Goal: Information Seeking & Learning: Find contact information

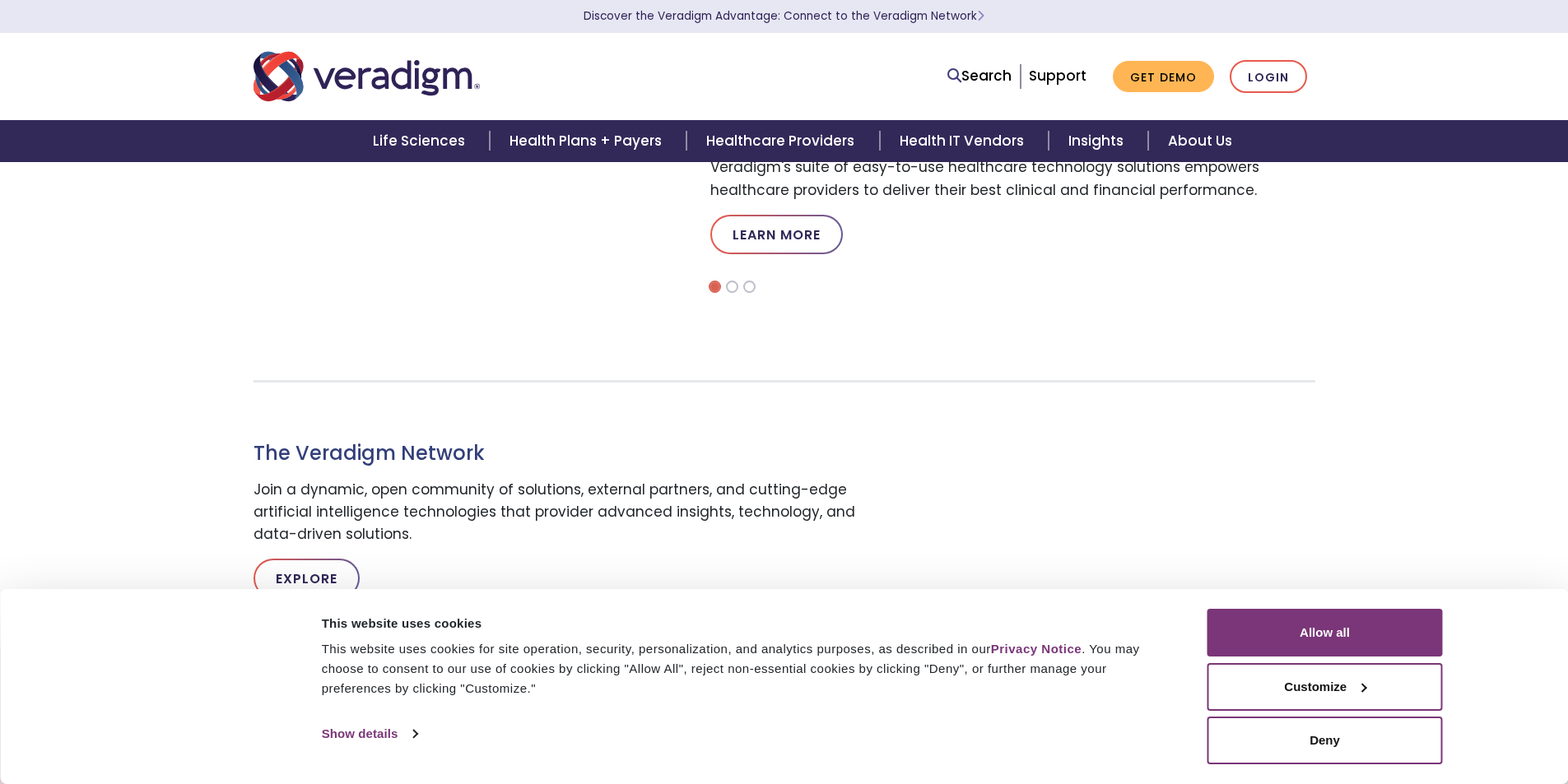
scroll to position [658, 0]
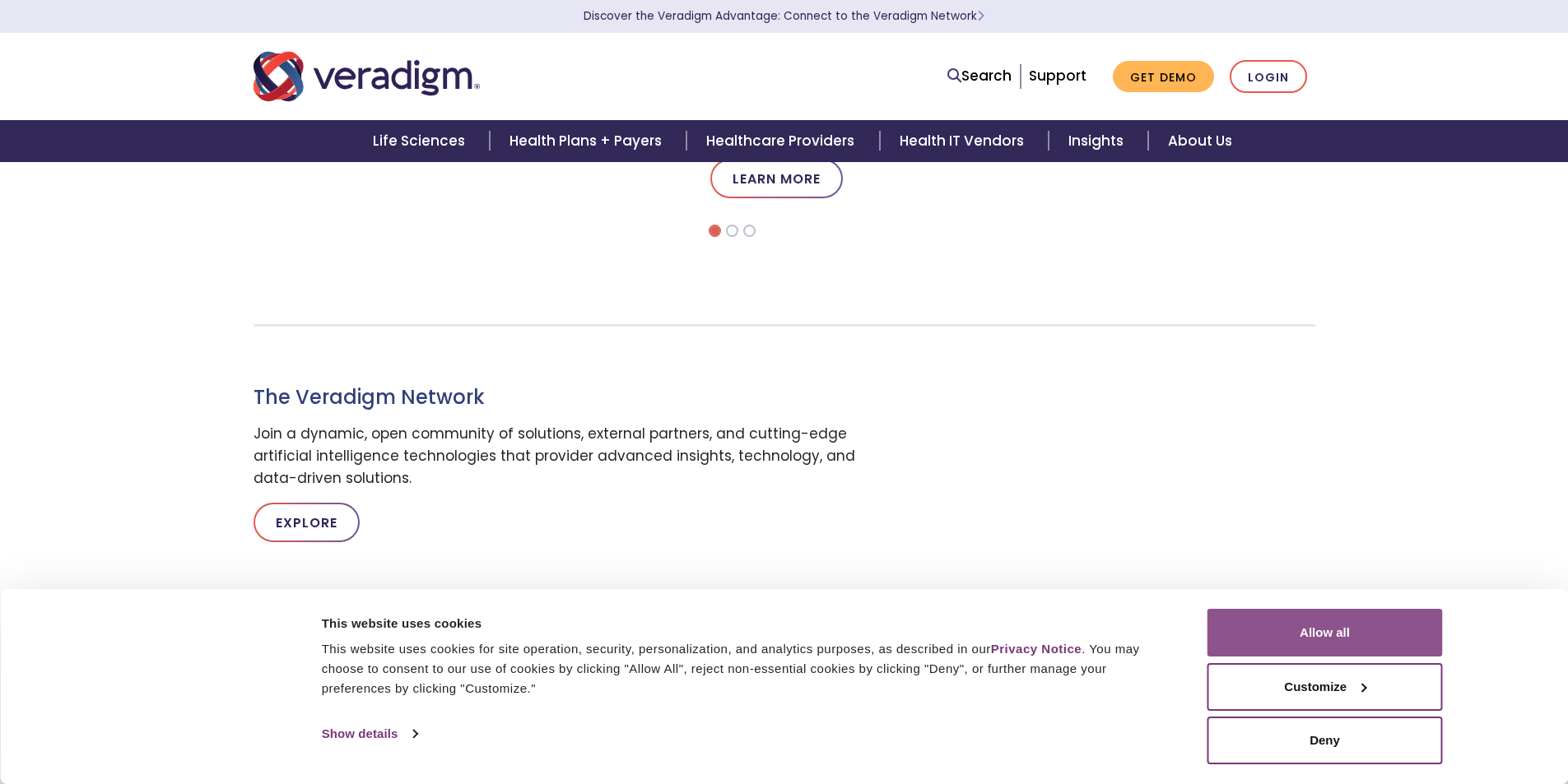
click at [1323, 633] on button "Allow all" at bounding box center [1325, 633] width 235 height 48
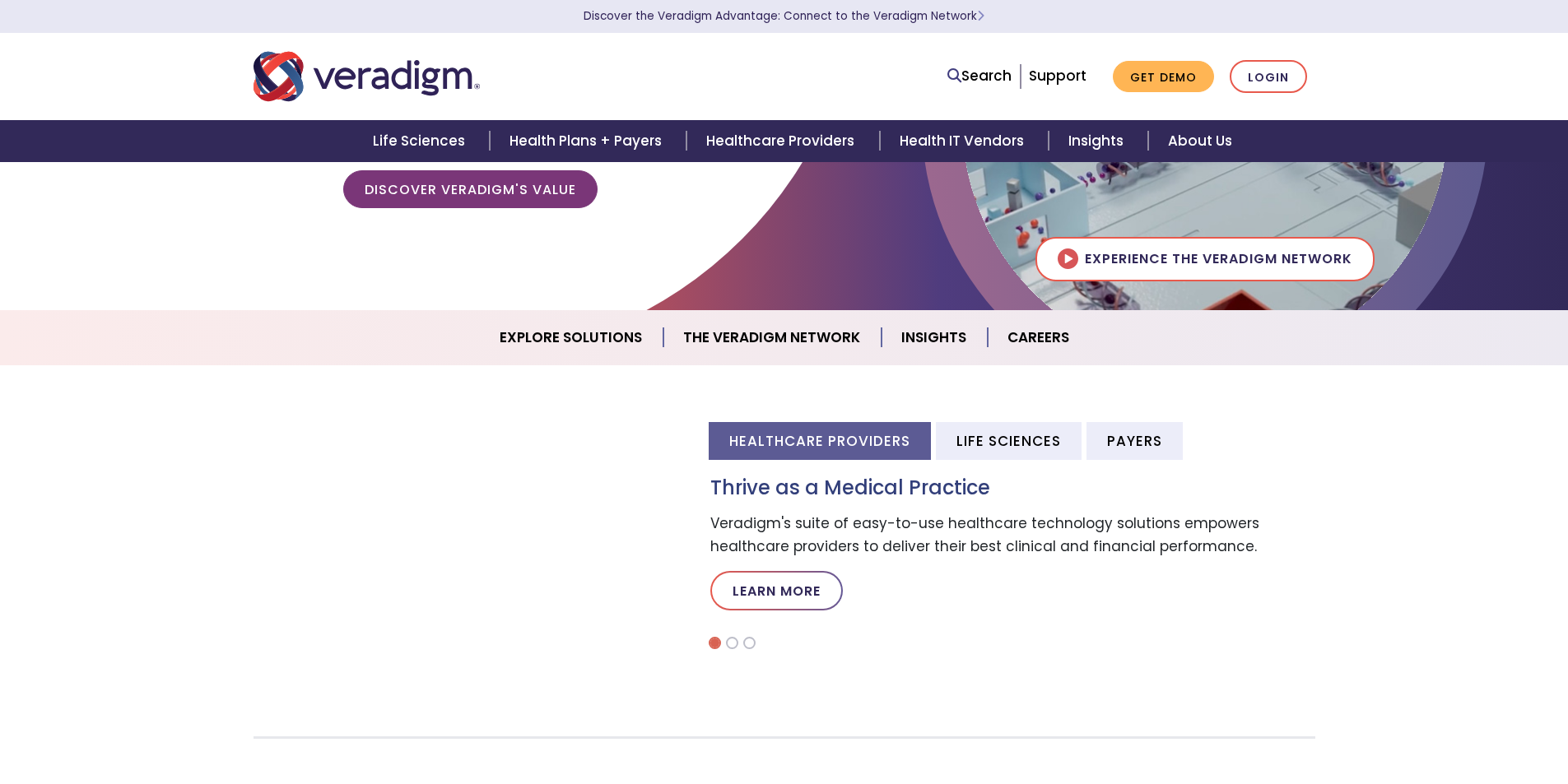
scroll to position [0, 0]
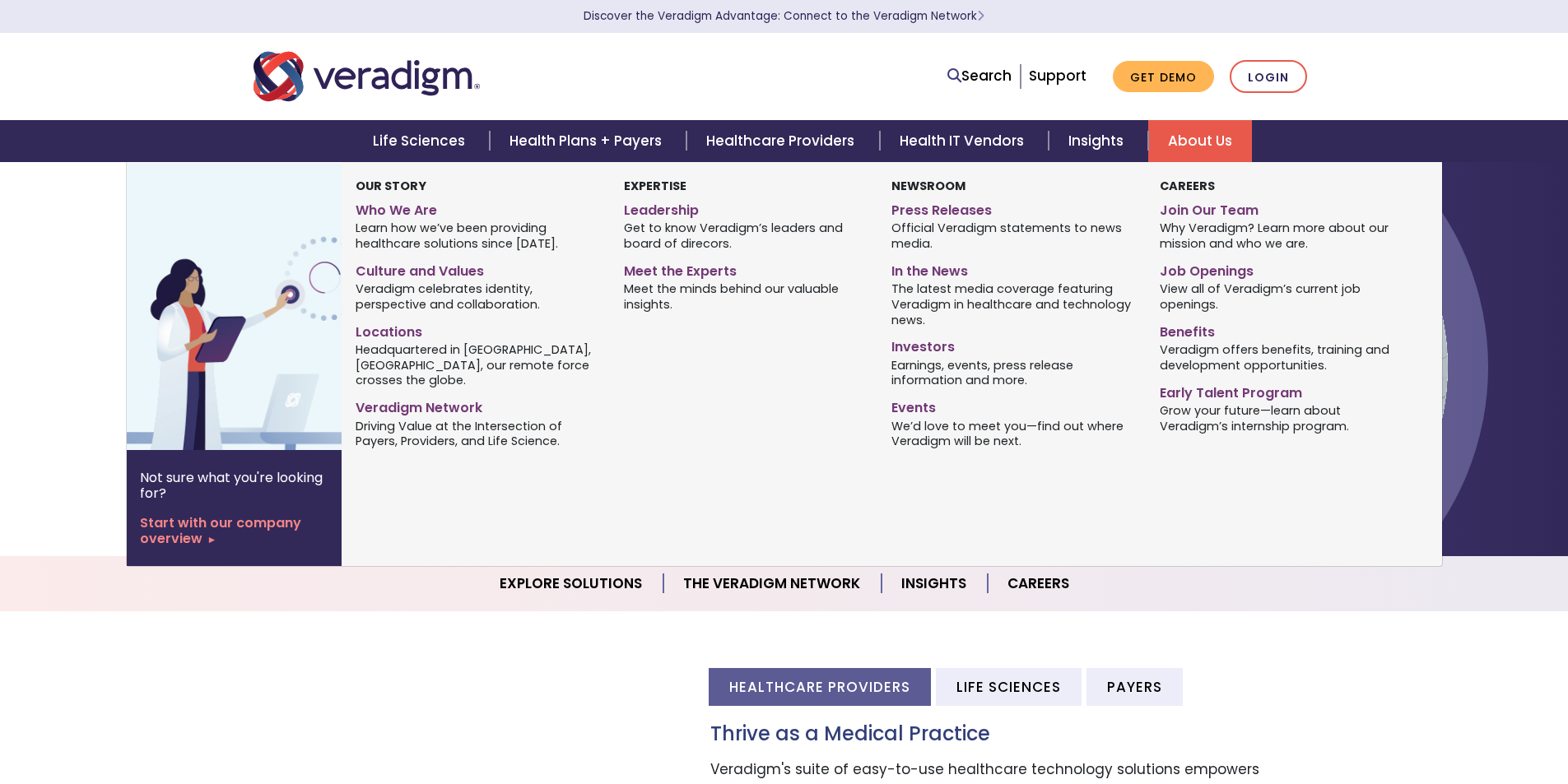
click at [1213, 142] on link "About Us" at bounding box center [1199, 142] width 104 height 42
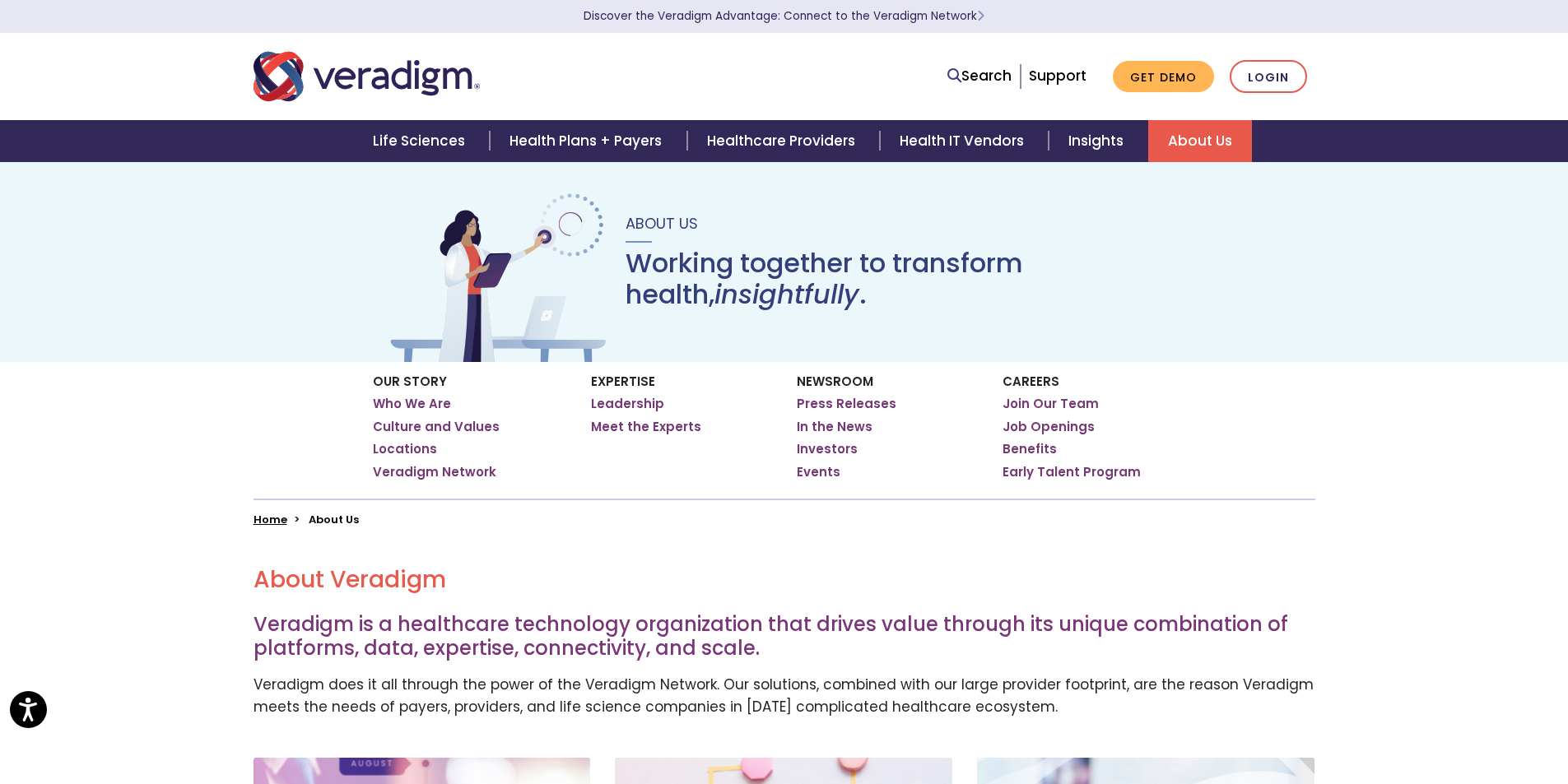
click at [1180, 137] on link "About Us" at bounding box center [1199, 142] width 104 height 42
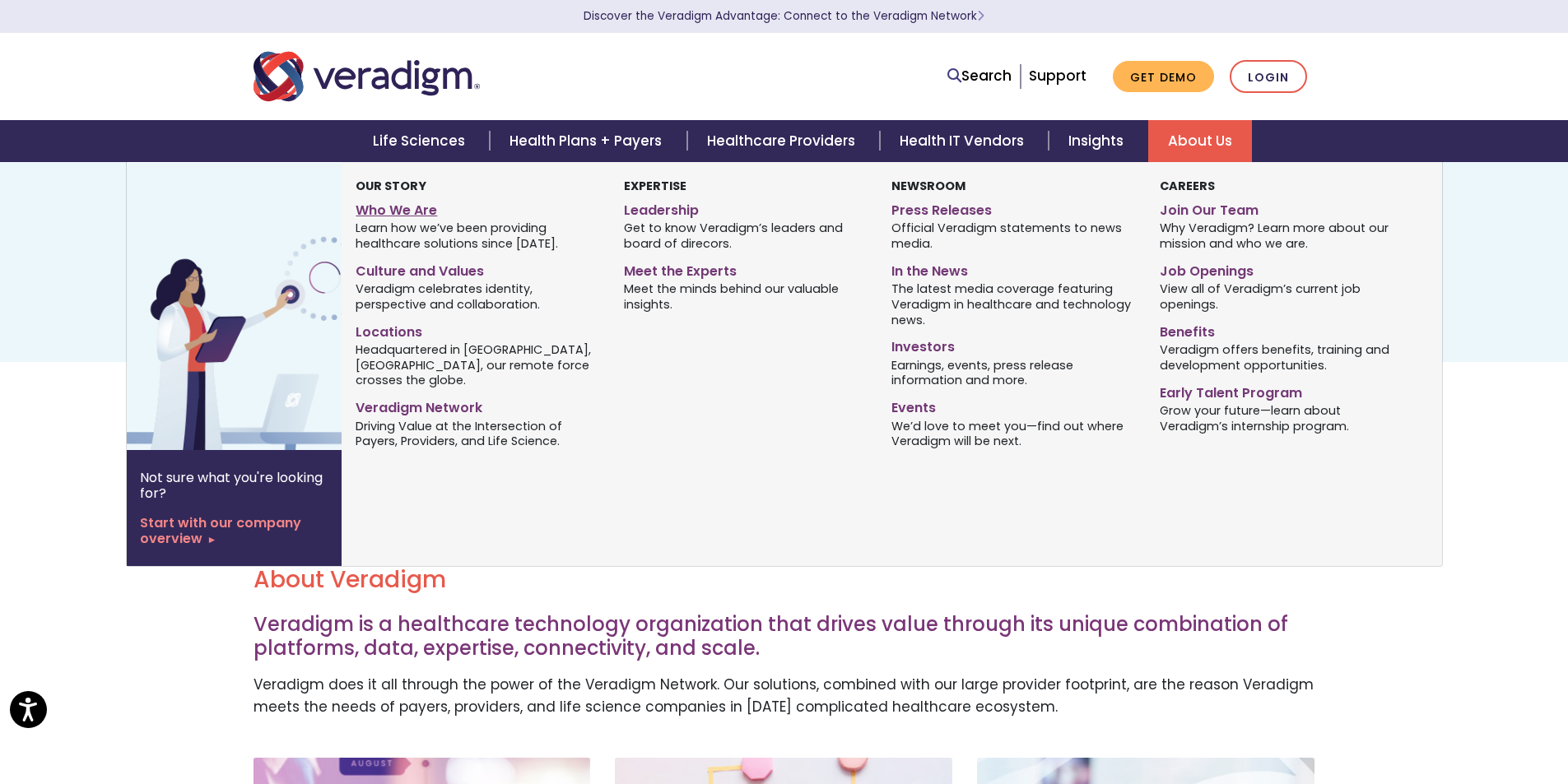
click at [428, 214] on link "Who We Are" at bounding box center [477, 208] width 243 height 24
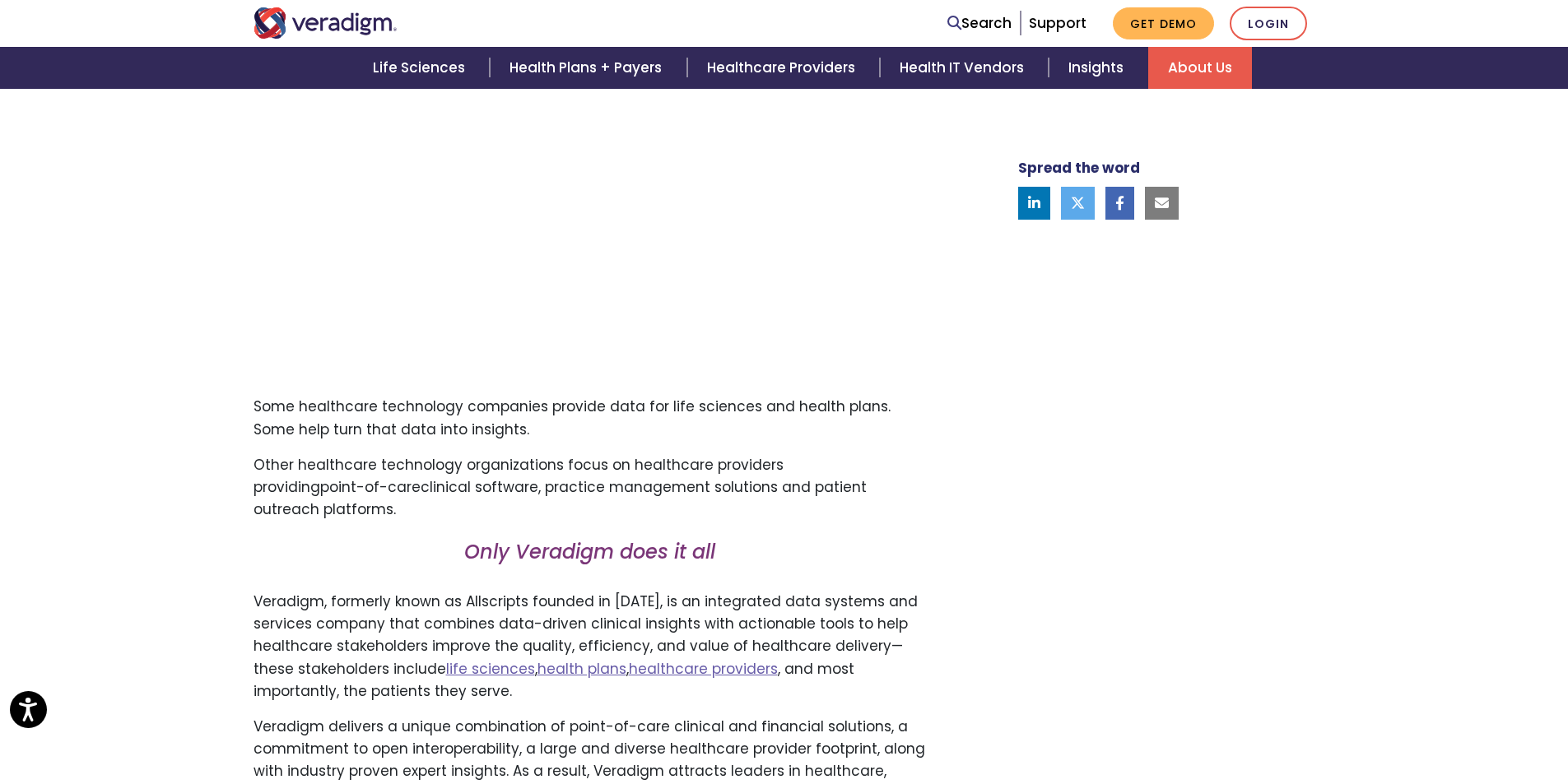
scroll to position [658, 0]
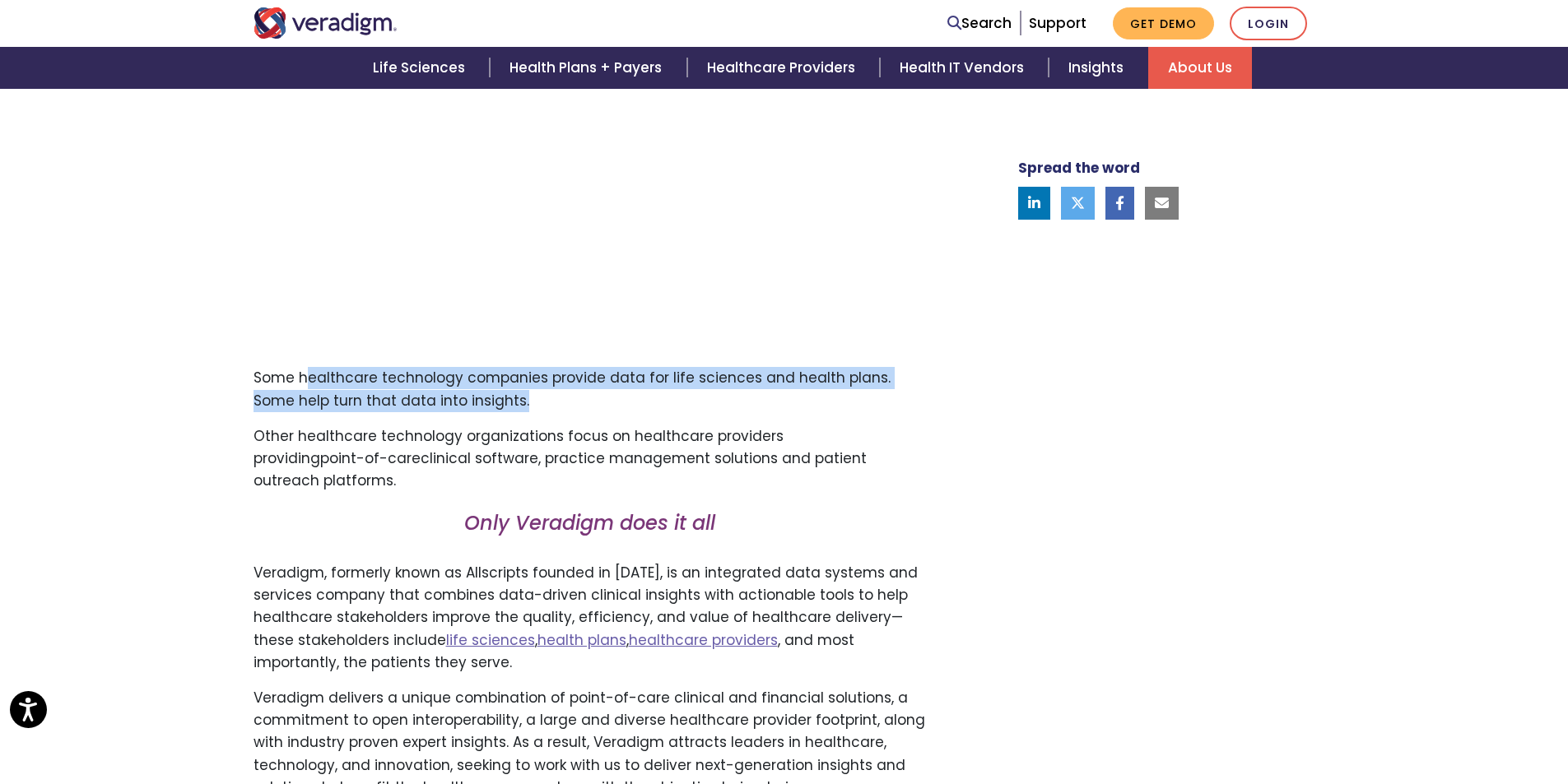
drag, startPoint x: 309, startPoint y: 371, endPoint x: 612, endPoint y: 409, distance: 305.4
click at [612, 409] on p "Some healthcare technology companies provide data for life sciences and health …" at bounding box center [590, 389] width 673 height 44
click at [533, 402] on p "Some healthcare technology companies provide data for life sciences and health …" at bounding box center [590, 389] width 673 height 44
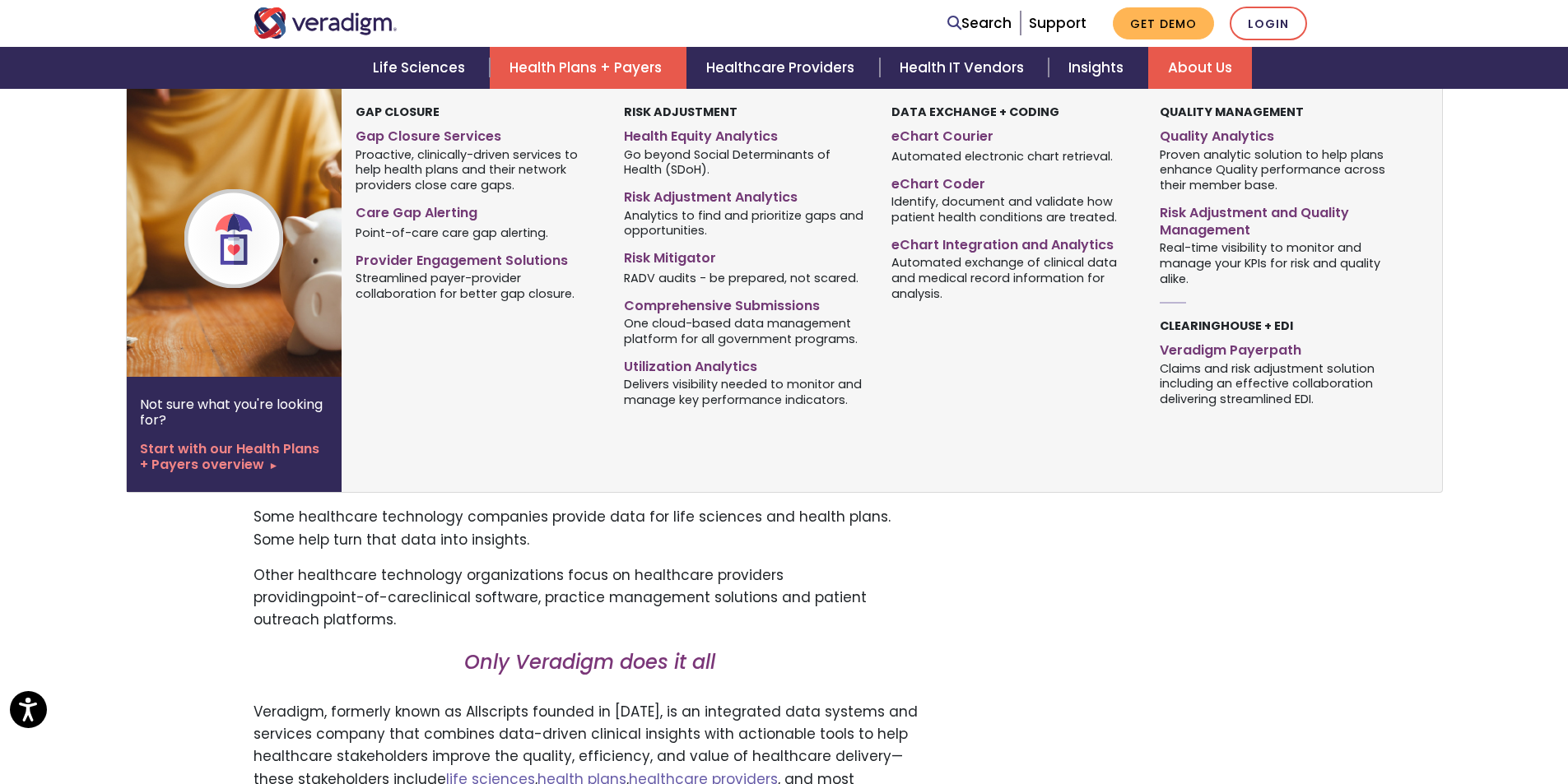
scroll to position [412, 0]
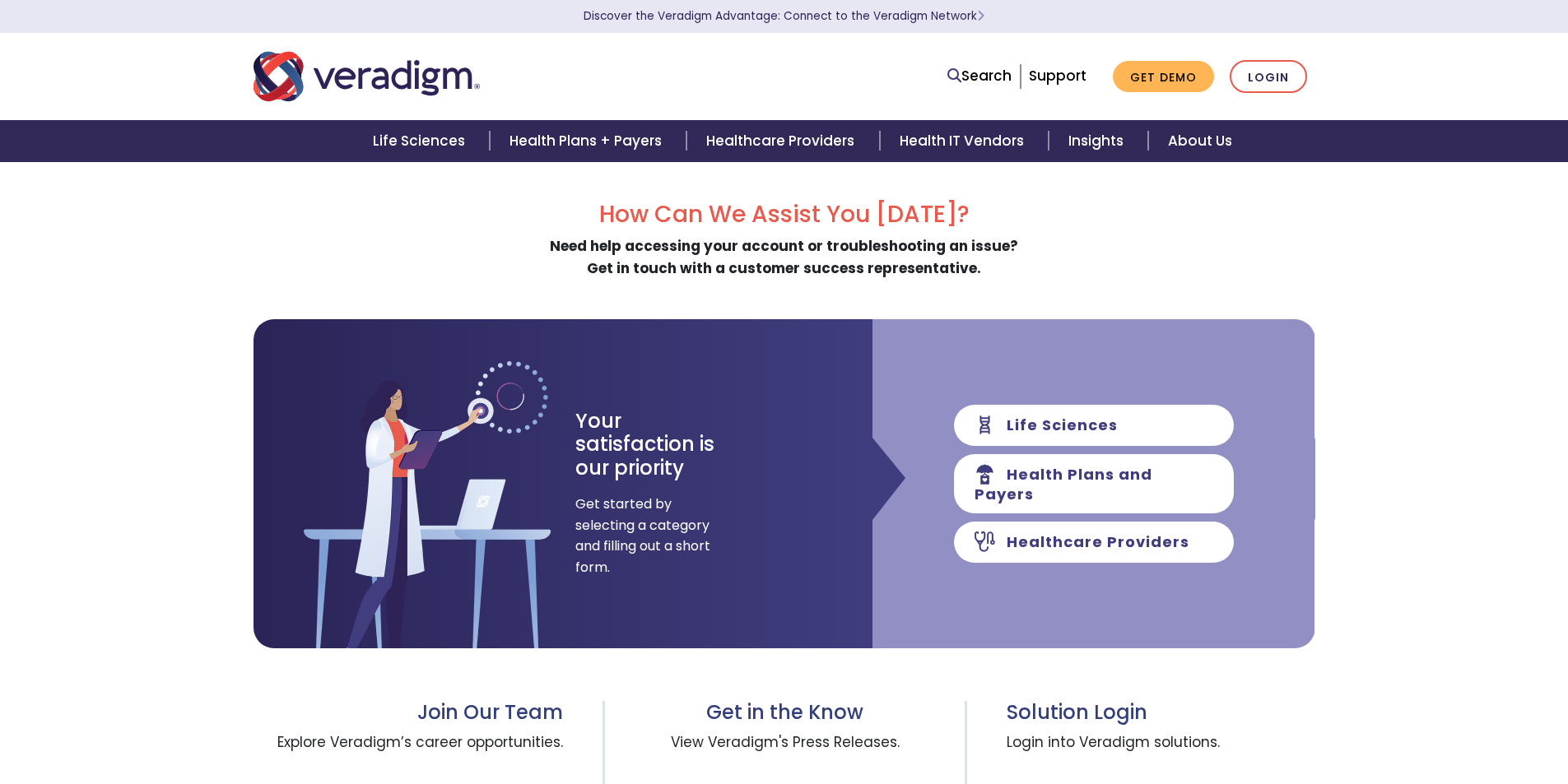
scroll to position [604, 0]
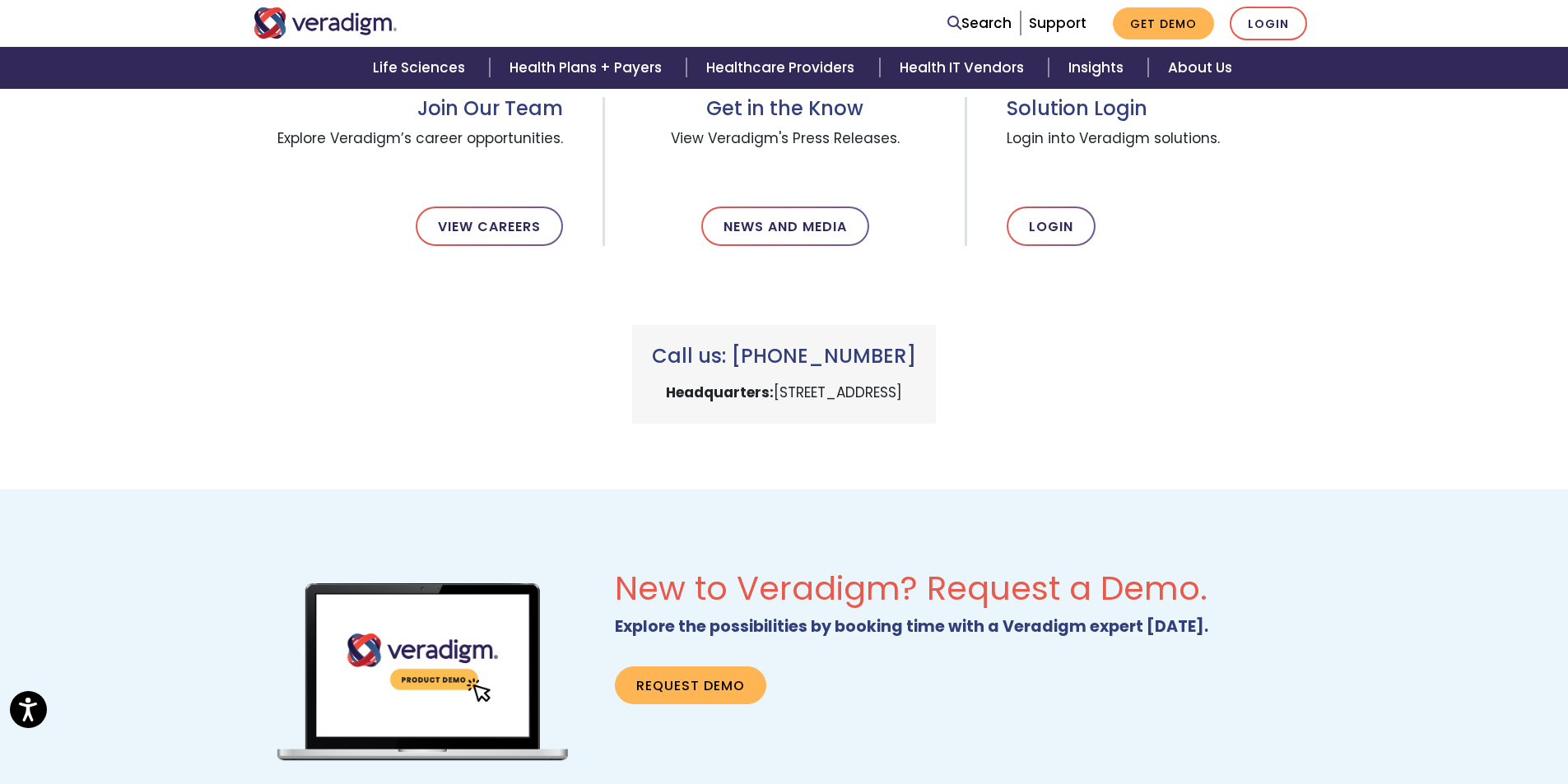
drag, startPoint x: 667, startPoint y: 394, endPoint x: 878, endPoint y: 392, distance: 211.0
click at [878, 392] on p "Headquarters: 222 W Merchandise Mart Plaza, Chicago, IL 60654" at bounding box center [783, 392] width 264 height 22
copy p "222 W Merchandise Mart Plaza"
click at [893, 387] on p "Headquarters: 222 W Merchandise Mart Plaza, Chicago, IL 60654" at bounding box center [783, 392] width 264 height 22
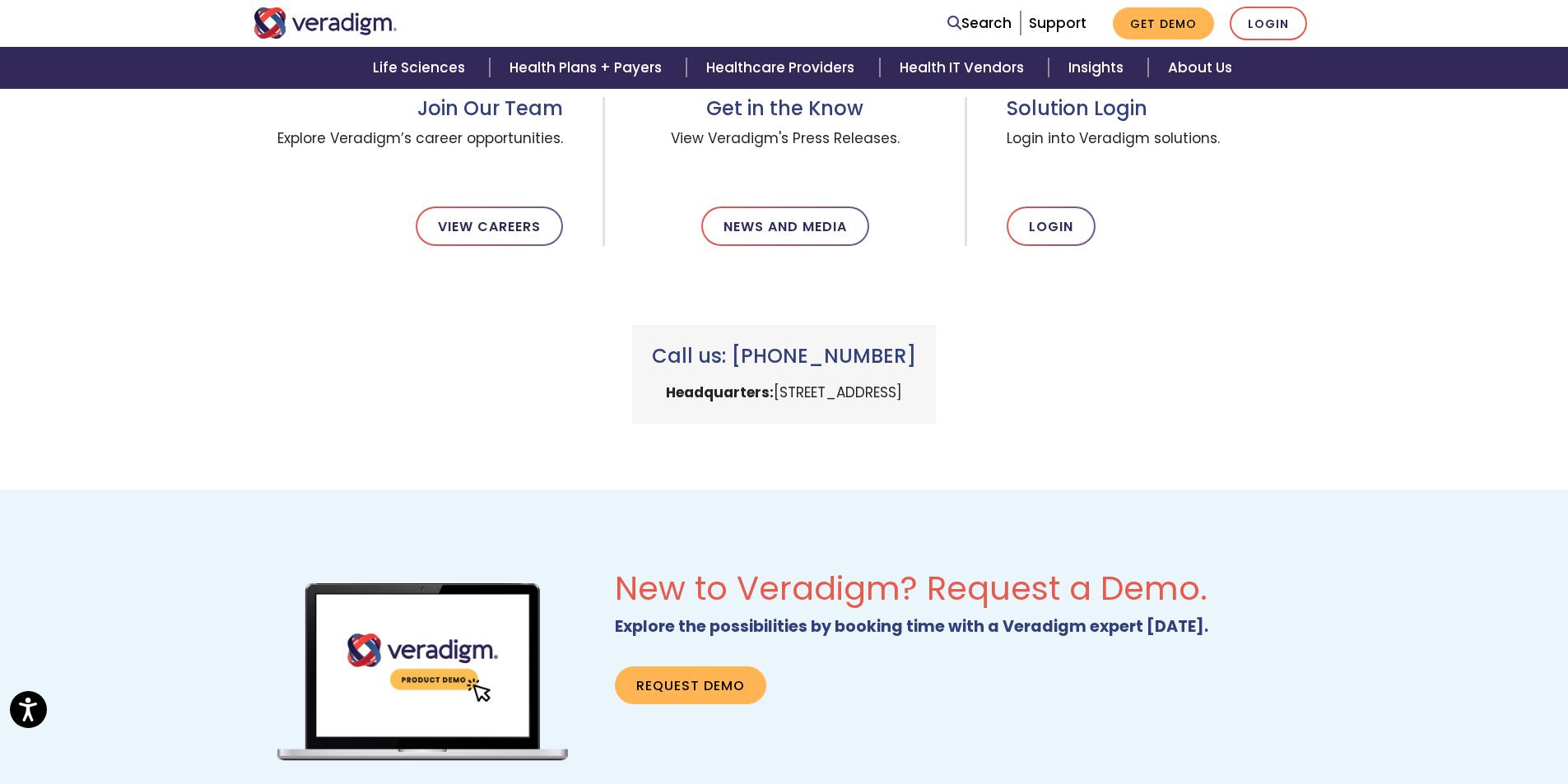
copy p "Chicago"
click at [916, 392] on p "Headquarters: 222 W Merchandise Mart Plaza, Chicago, IL 60654" at bounding box center [783, 392] width 264 height 22
copy p "60654"
